Goal: Information Seeking & Learning: Learn about a topic

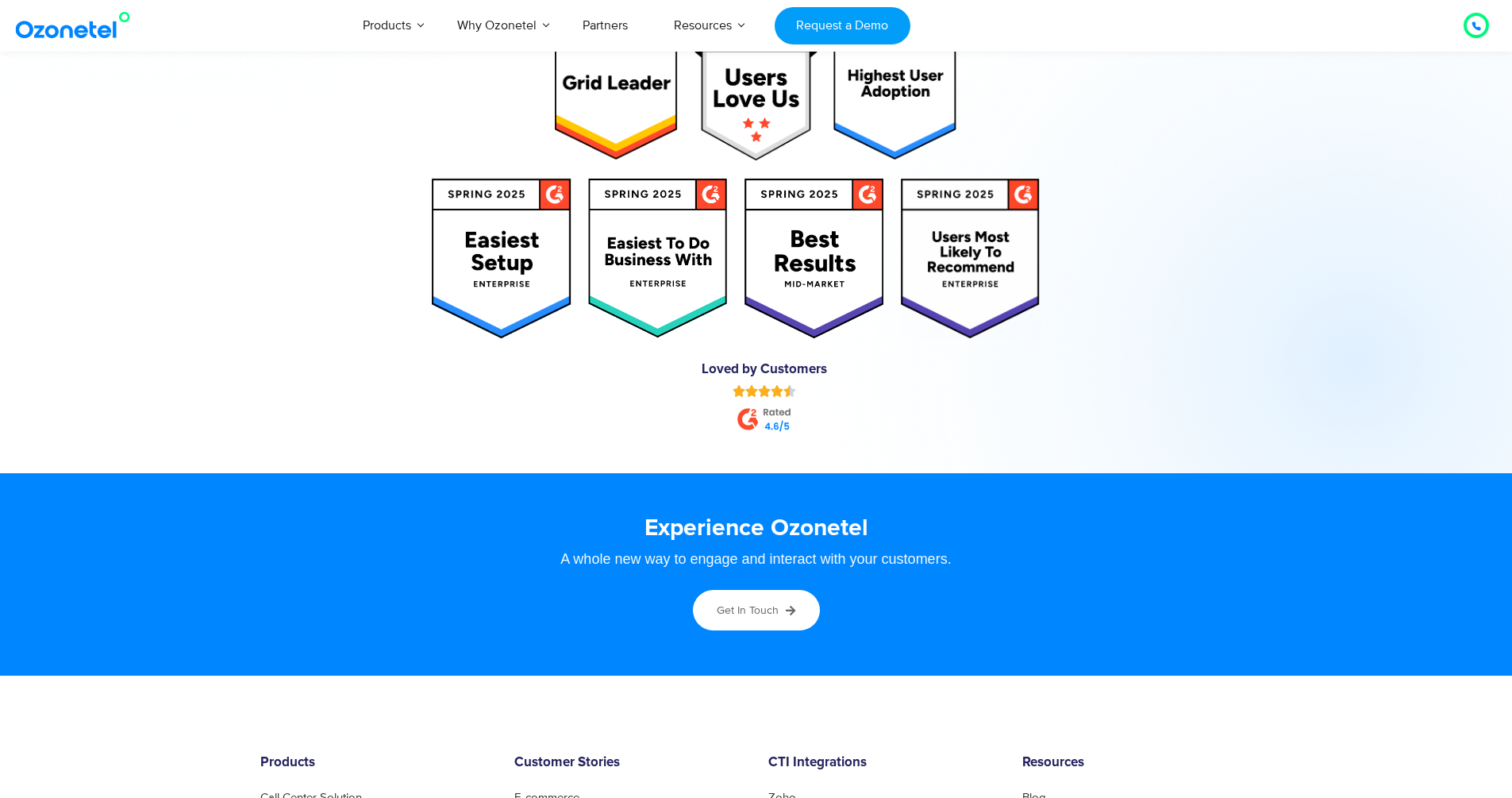
scroll to position [8534, 0]
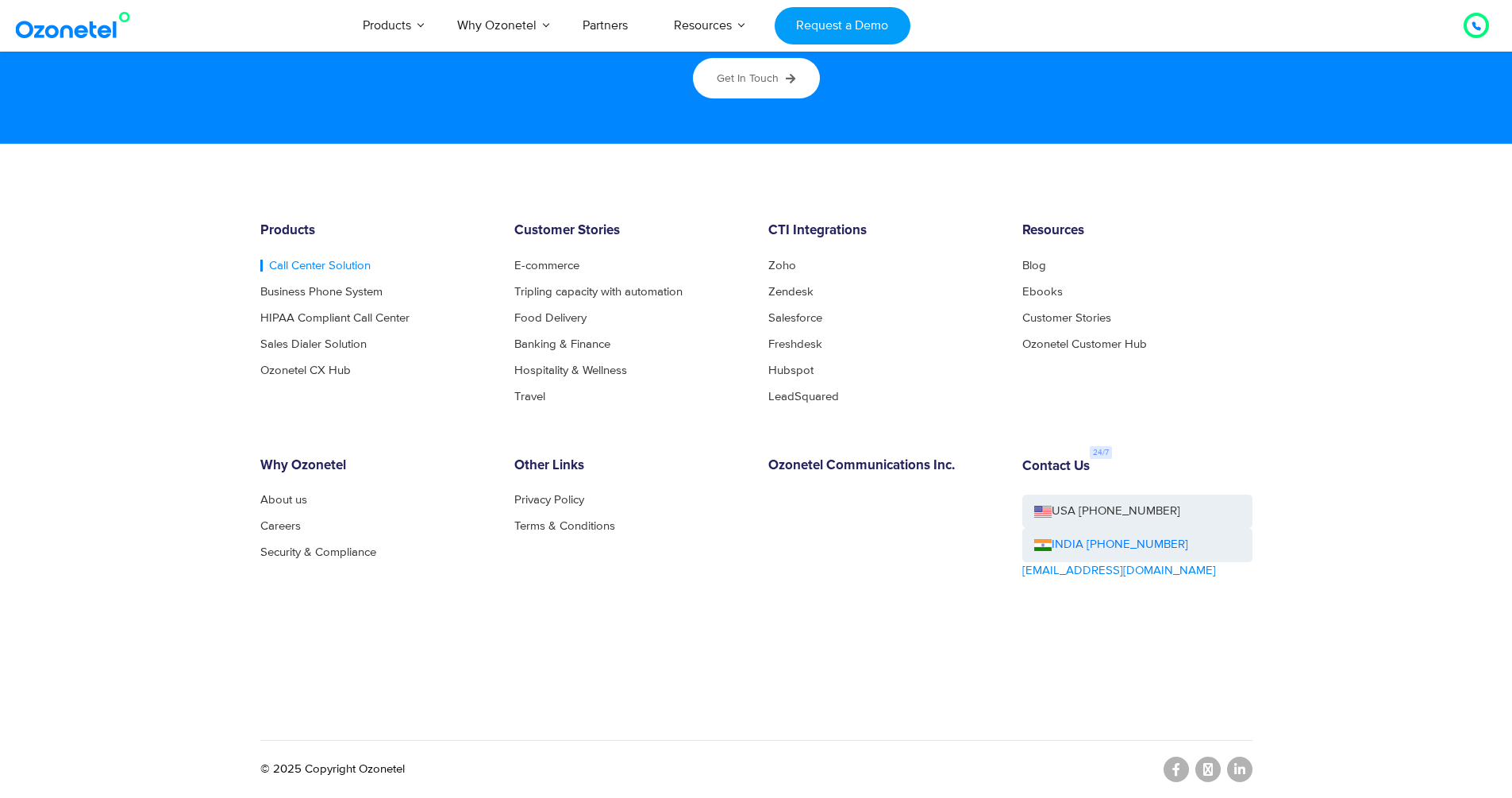
click at [341, 264] on link "Call Center Solution" at bounding box center [315, 265] width 110 height 12
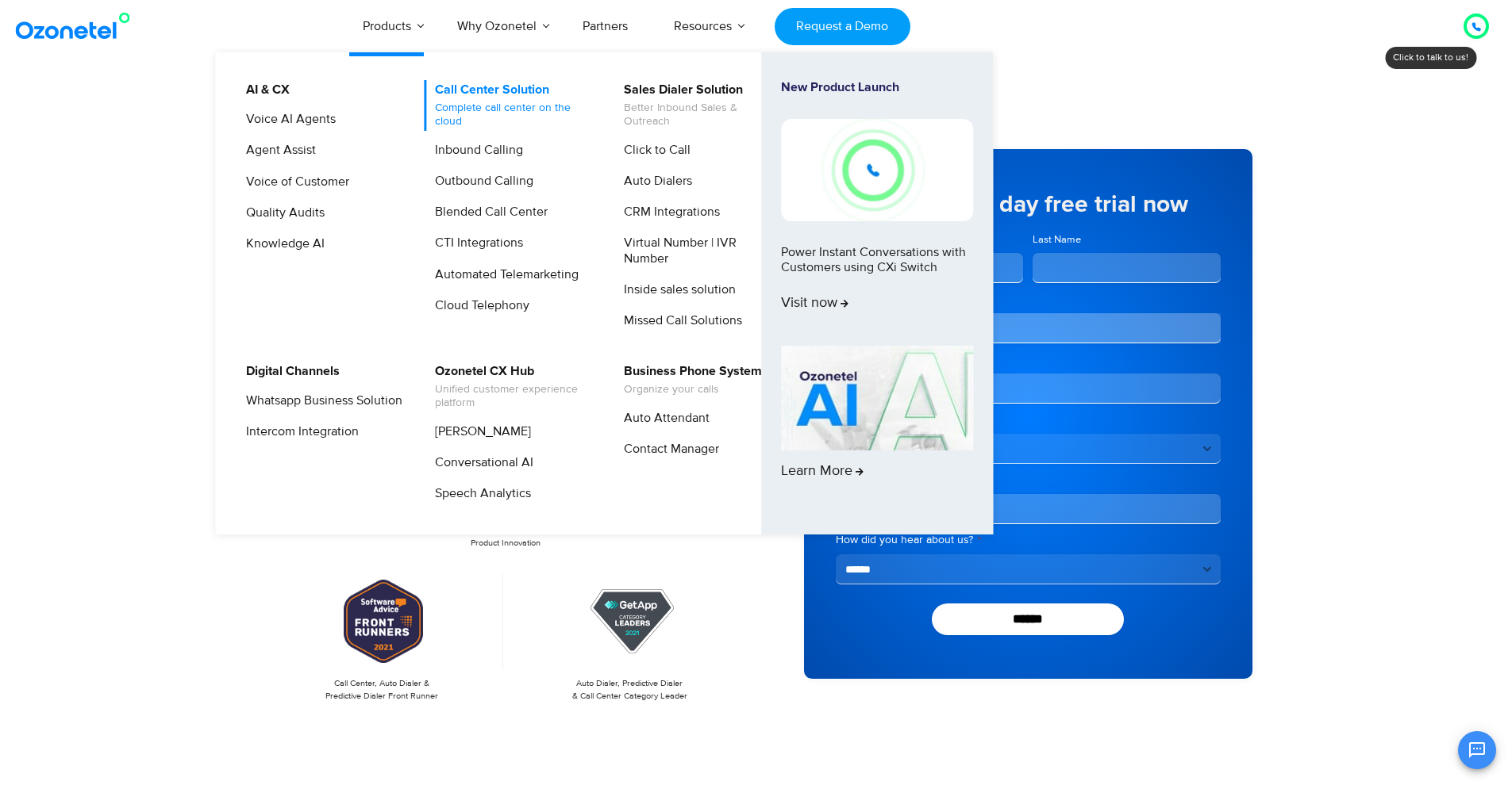
click at [468, 88] on link "Call Center Solution Complete call center on the cloud" at bounding box center [508, 106] width 169 height 51
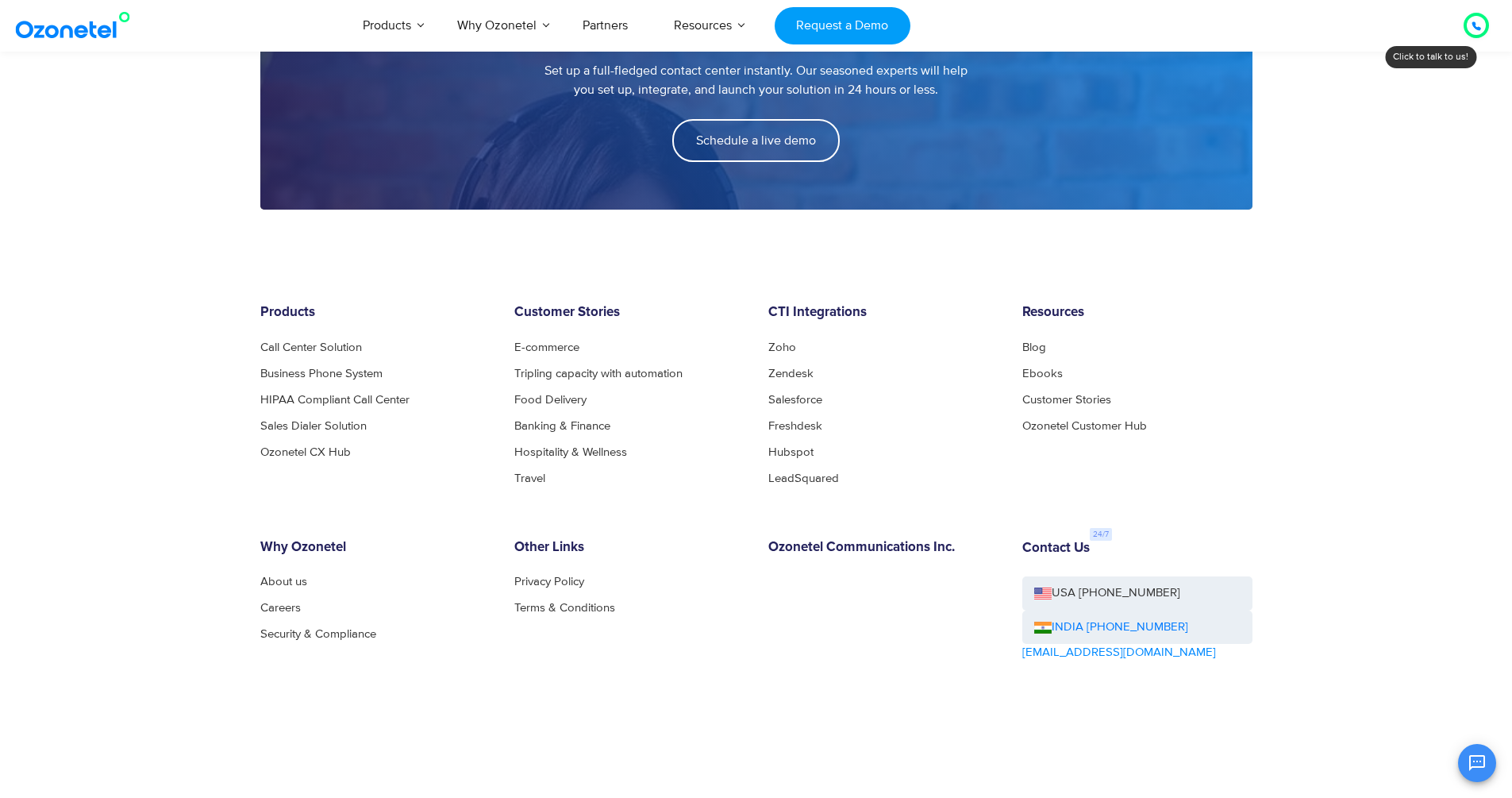
scroll to position [2384, 0]
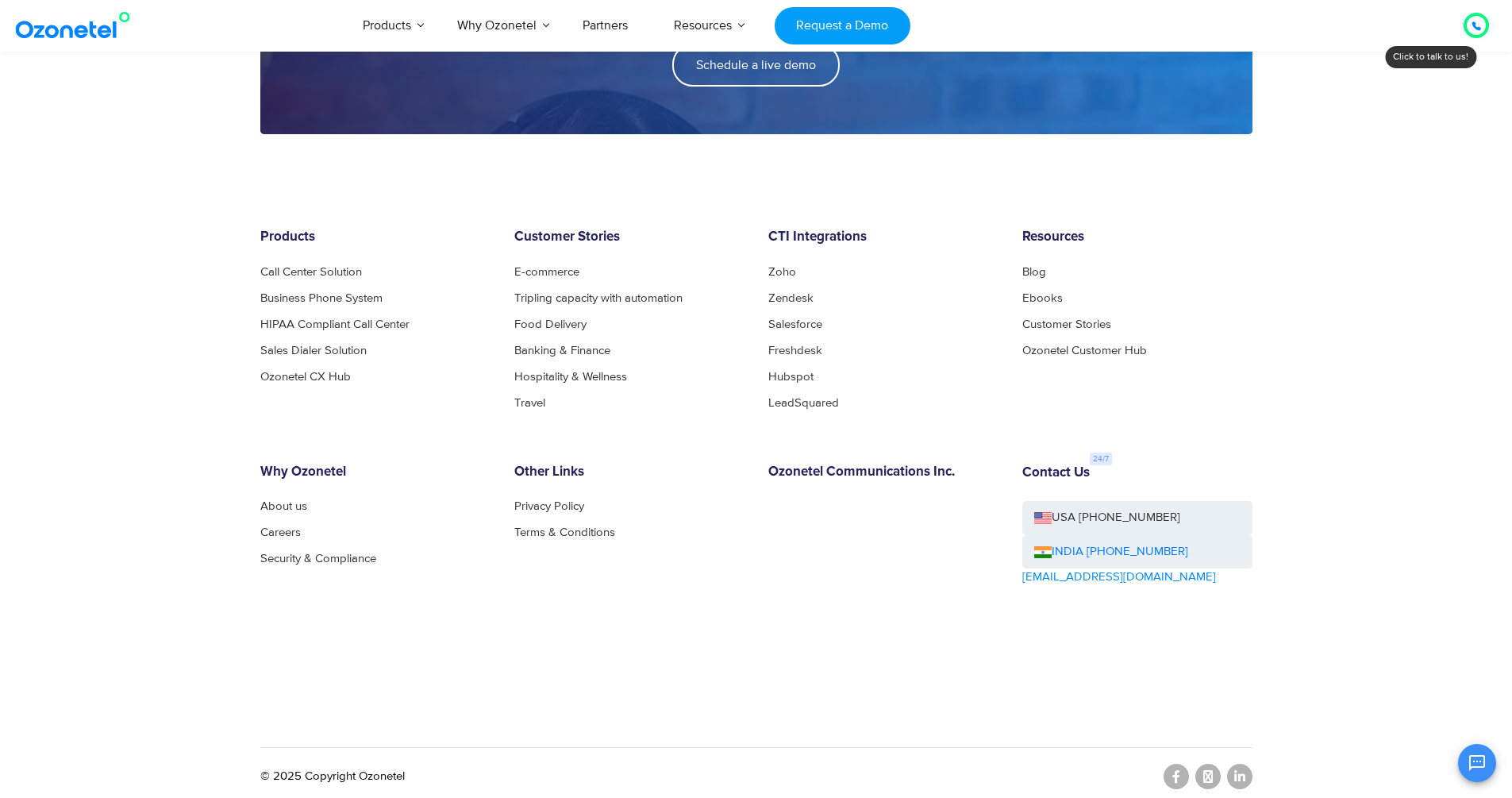
click at [83, 14] on img at bounding box center [76, 25] width 128 height 29
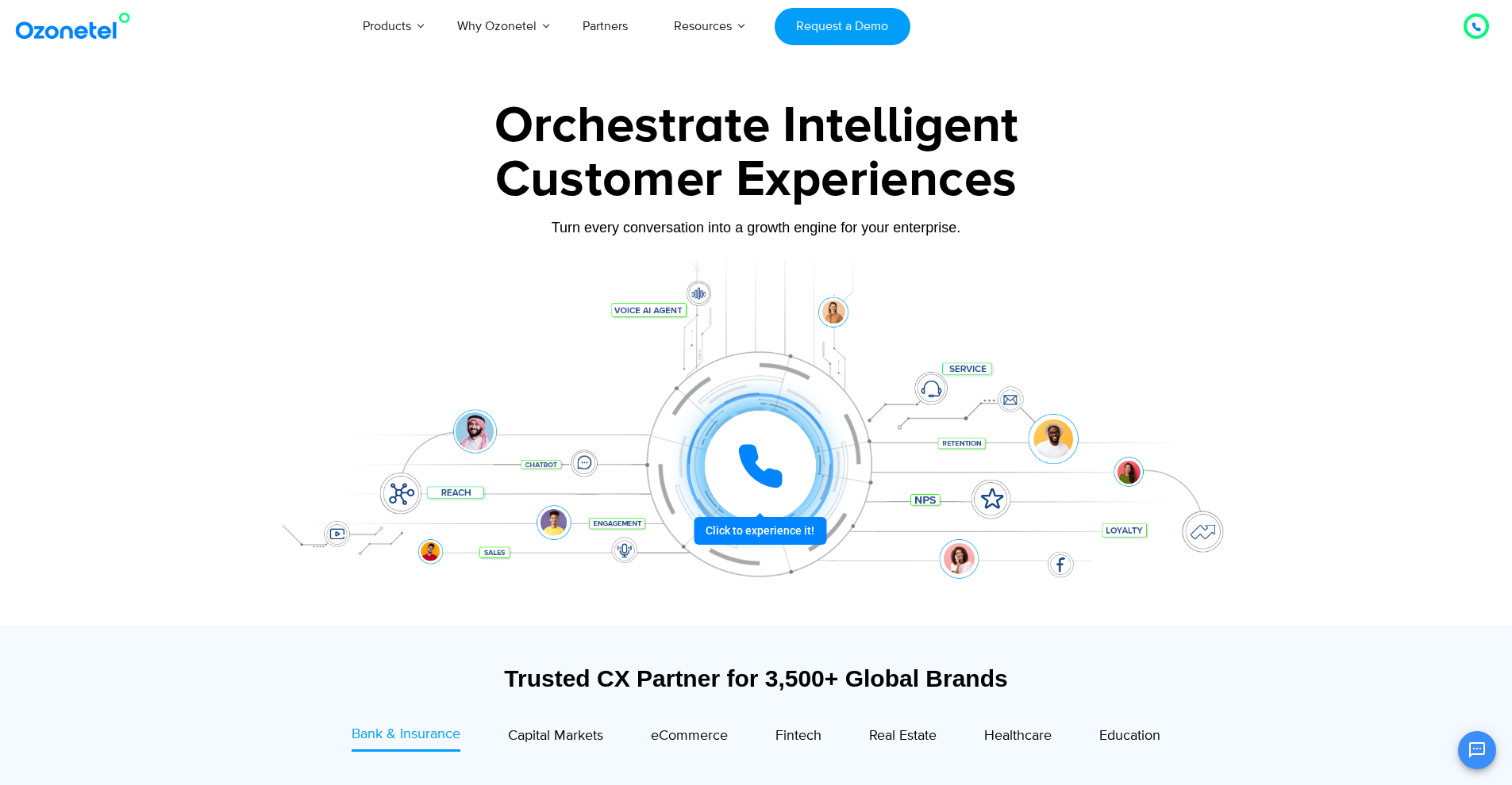
click at [753, 463] on icon at bounding box center [760, 466] width 40 height 40
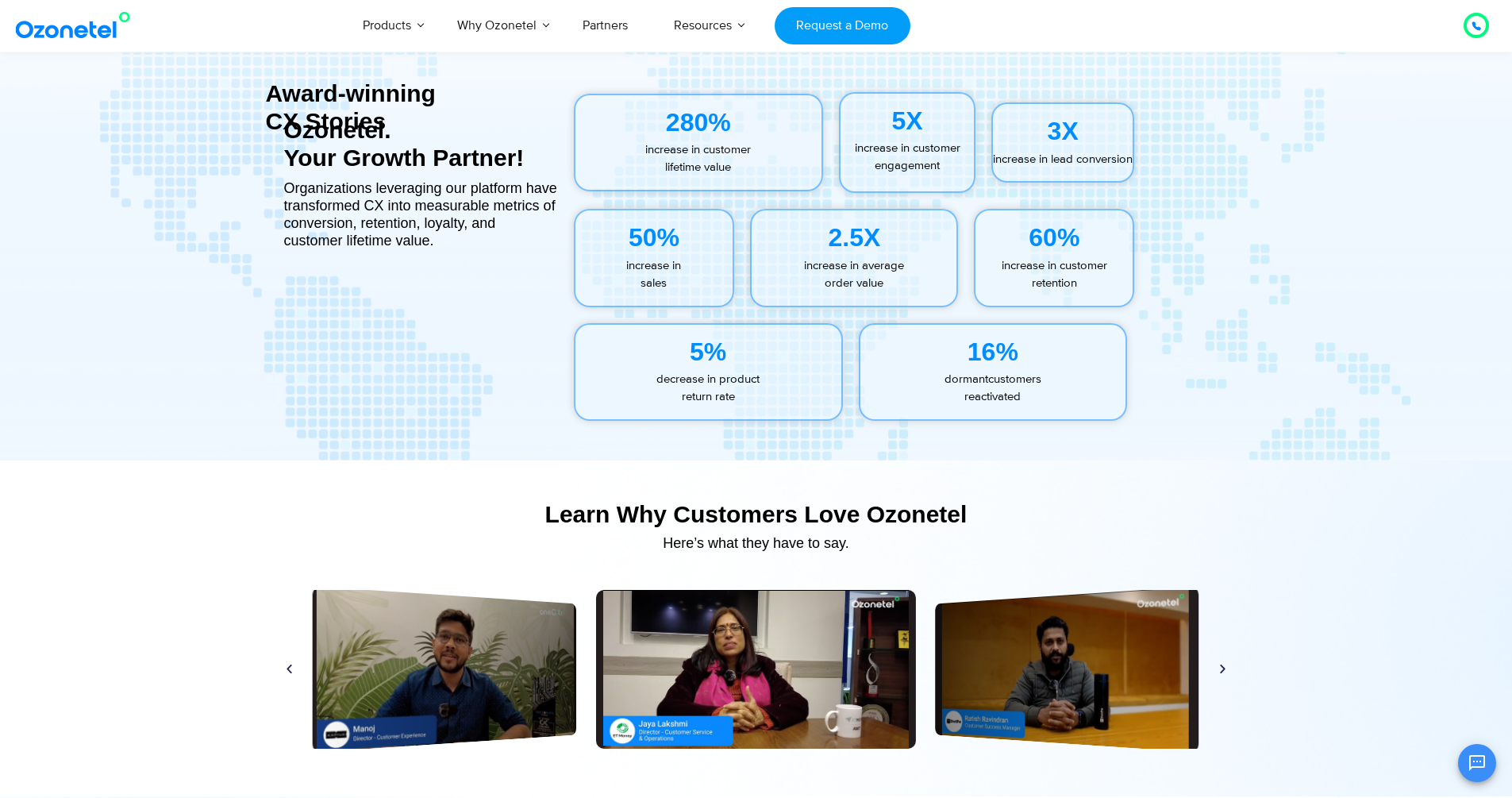
scroll to position [8534, 0]
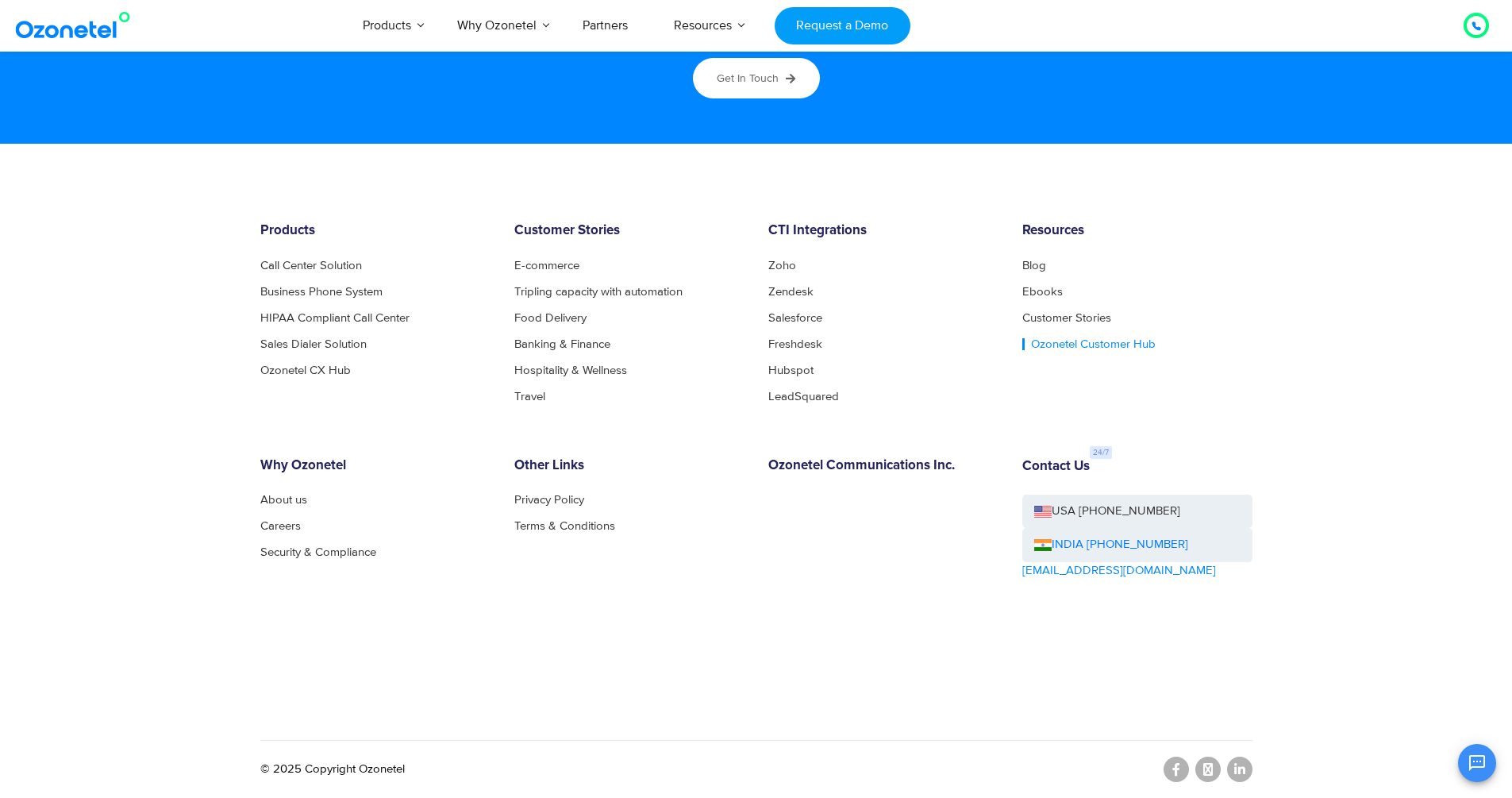
click at [1088, 344] on link "Ozonetel Customer Hub" at bounding box center [1089, 344] width 134 height 12
click at [327, 263] on link "Call Center Solution" at bounding box center [315, 265] width 110 height 12
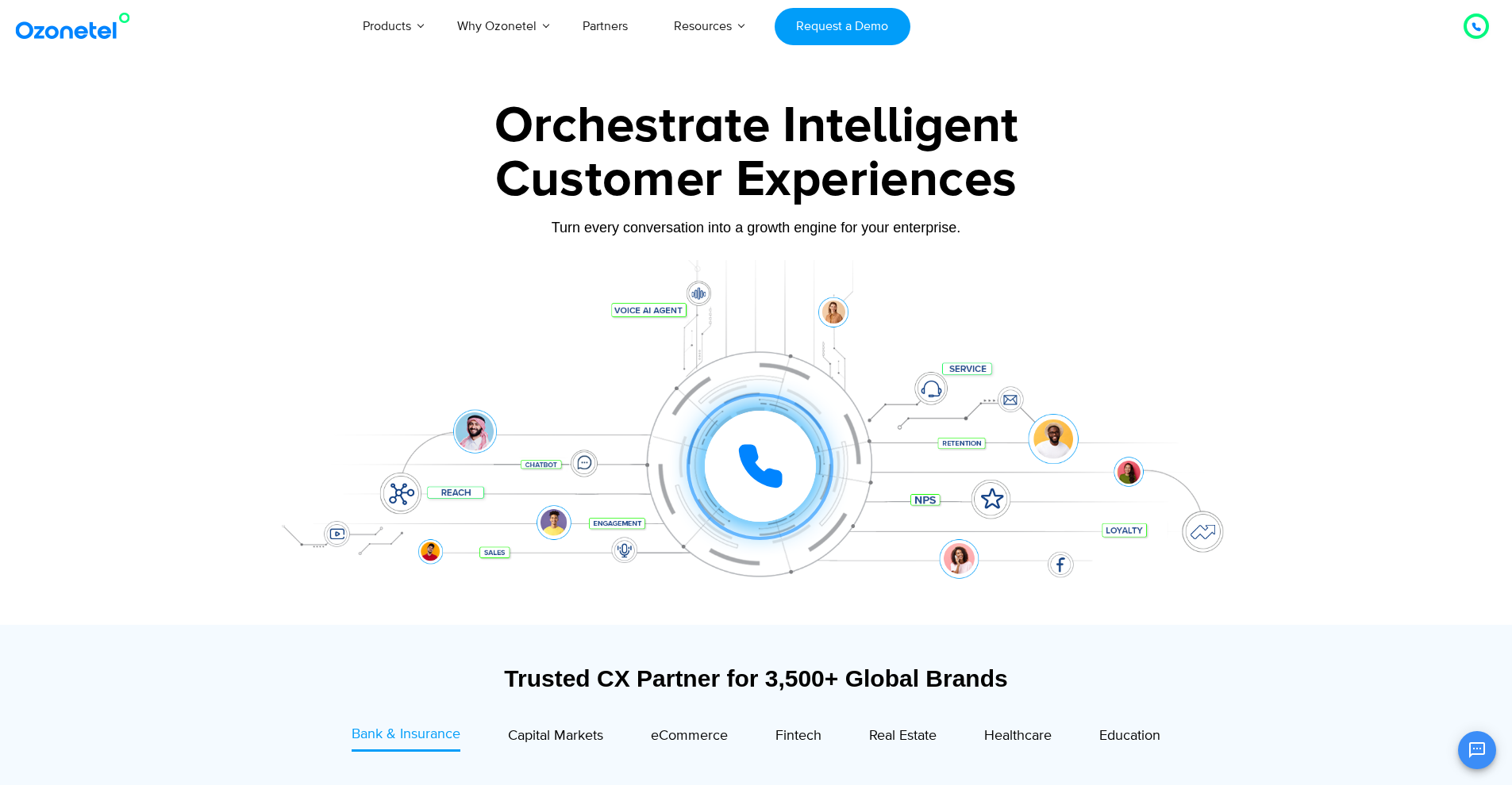
click at [713, 512] on div at bounding box center [759, 466] width 120 height 120
click at [1476, 32] on div at bounding box center [1476, 25] width 10 height 19
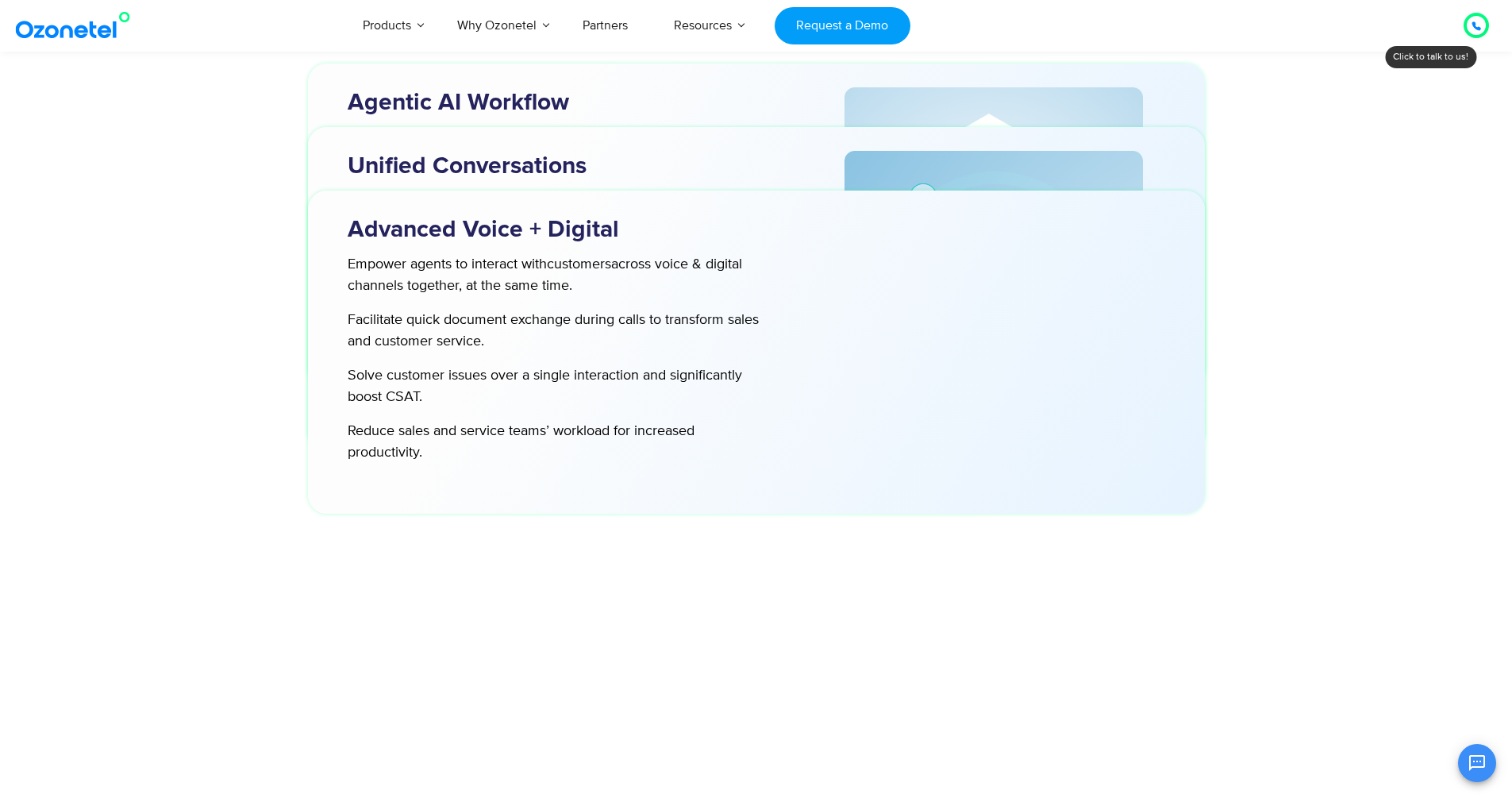
scroll to position [4776, 0]
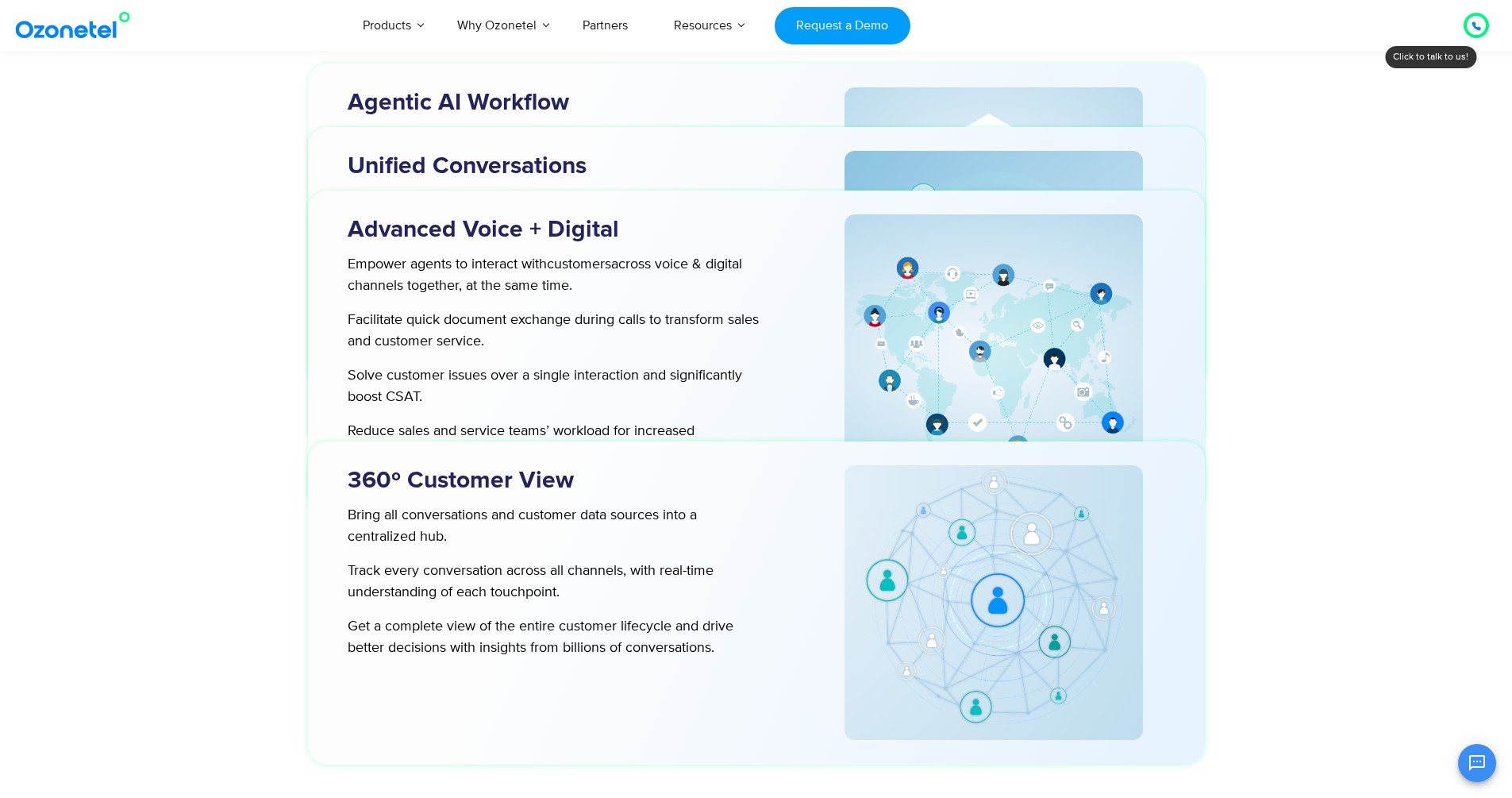
click at [58, 21] on img at bounding box center [76, 25] width 128 height 29
